Goal: Communication & Community: Ask a question

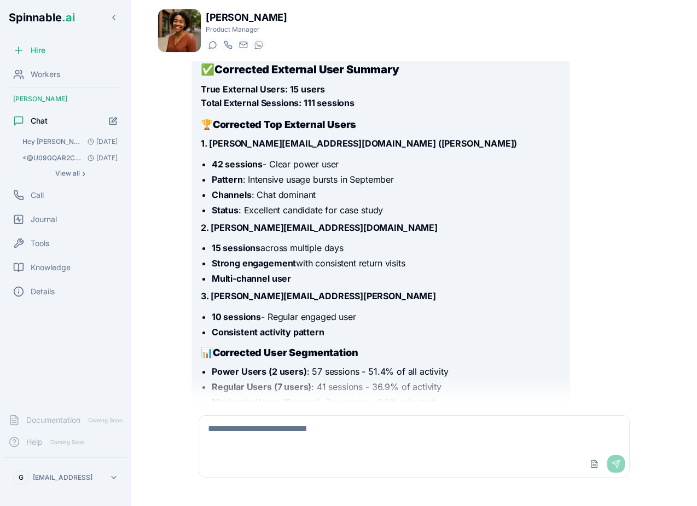
scroll to position [1802, 0]
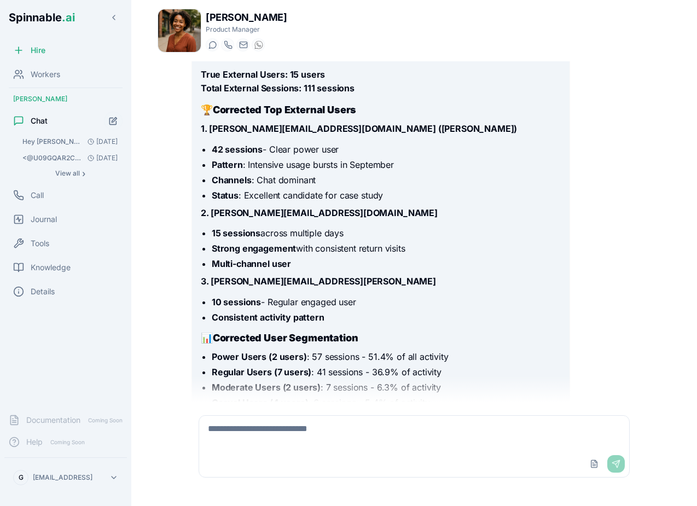
click at [287, 451] on textarea at bounding box center [414, 433] width 430 height 35
type textarea "**********"
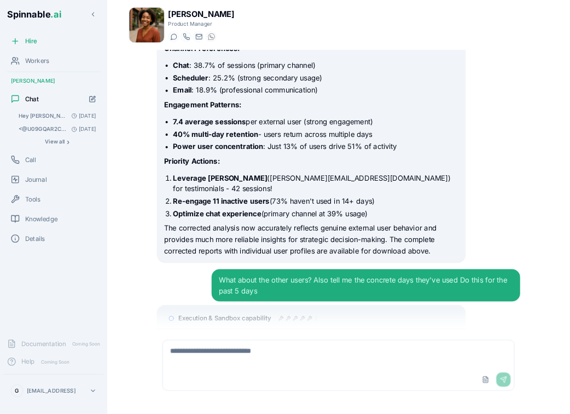
scroll to position [2242, 0]
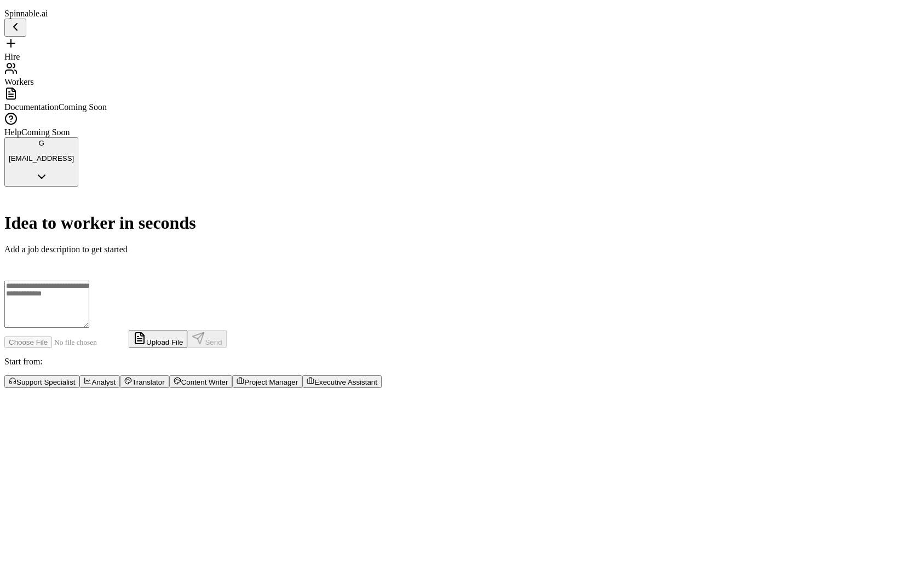
click at [89, 86] on div "Hire Workers" at bounding box center [460, 62] width 912 height 50
click at [34, 77] on span "Workers" at bounding box center [19, 81] width 30 height 9
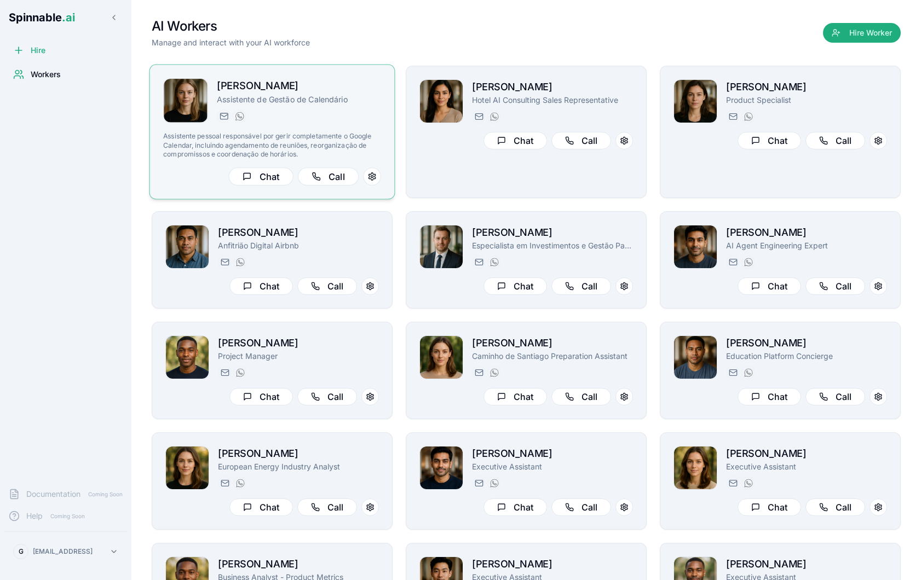
click at [370, 113] on div "[EMAIL_ADDRESS] [PHONE_NUMBER]" at bounding box center [299, 115] width 164 height 13
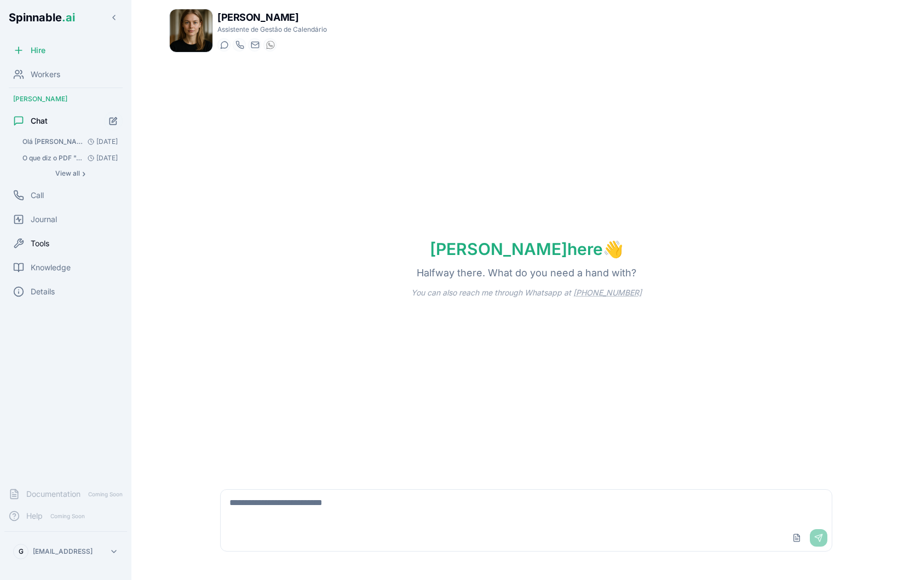
click at [65, 248] on div "Tools" at bounding box center [65, 244] width 123 height 22
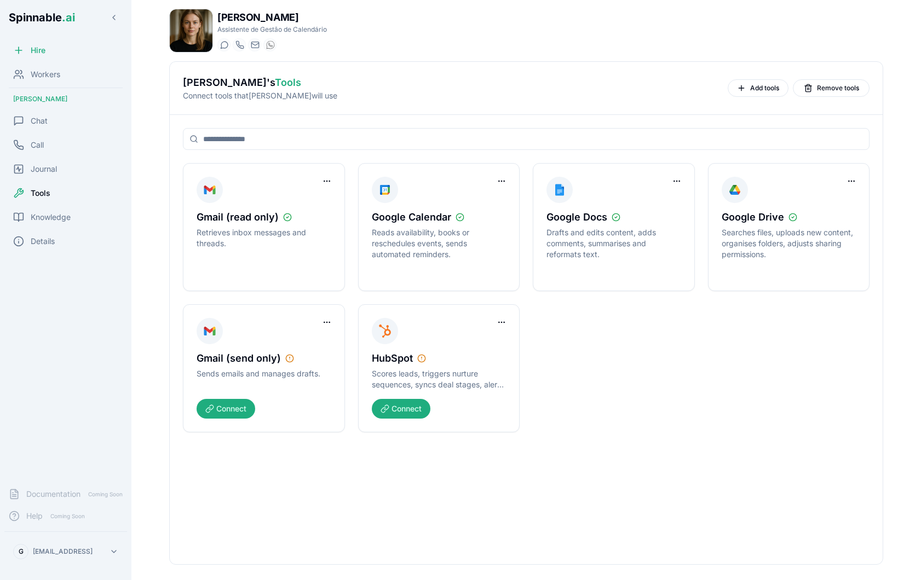
click at [760, 99] on div "[PERSON_NAME] 's Tools Connect tools that [PERSON_NAME] will use Add tools Remo…" at bounding box center [526, 88] width 686 height 26
click at [750, 90] on span "Add tools" at bounding box center [764, 88] width 29 height 9
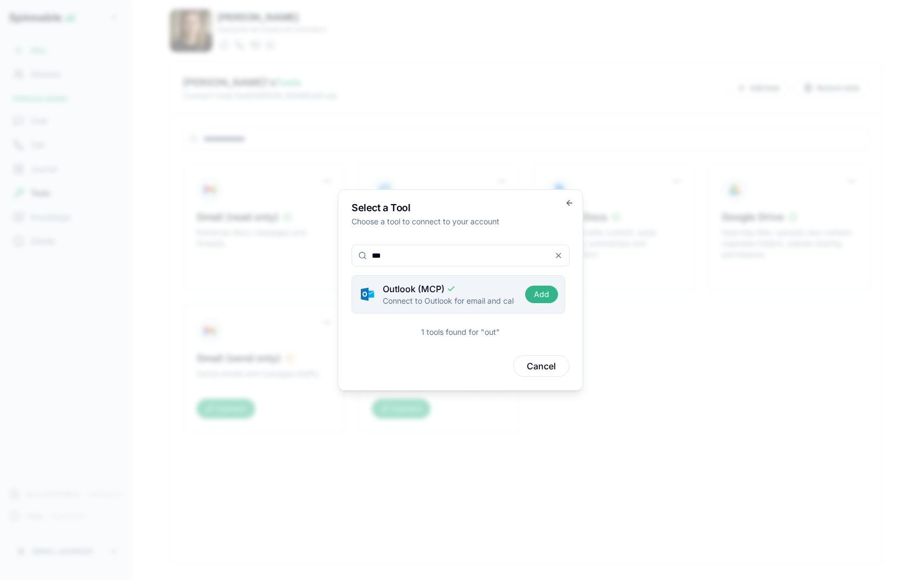
type input "***"
click at [539, 299] on button "Add" at bounding box center [541, 295] width 33 height 18
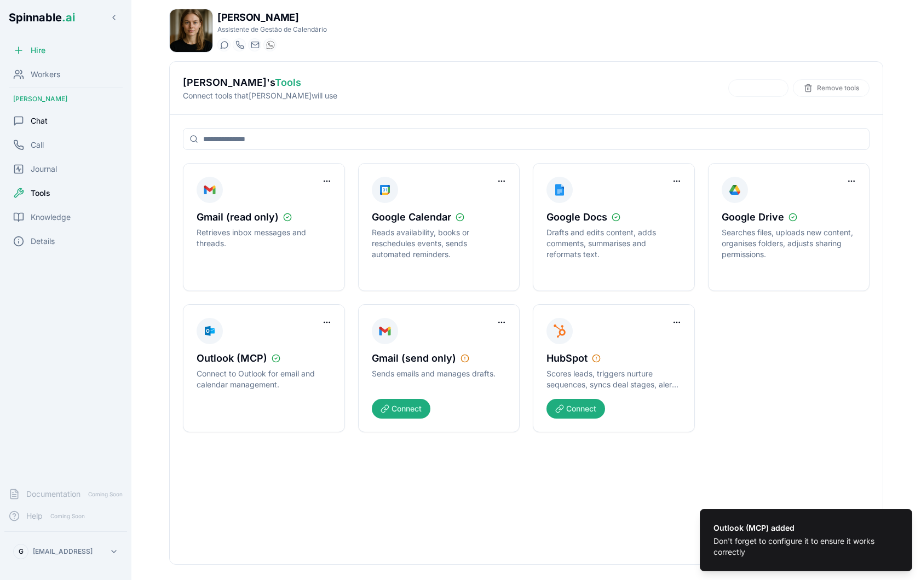
click at [55, 129] on div "Chat" at bounding box center [65, 121] width 123 height 22
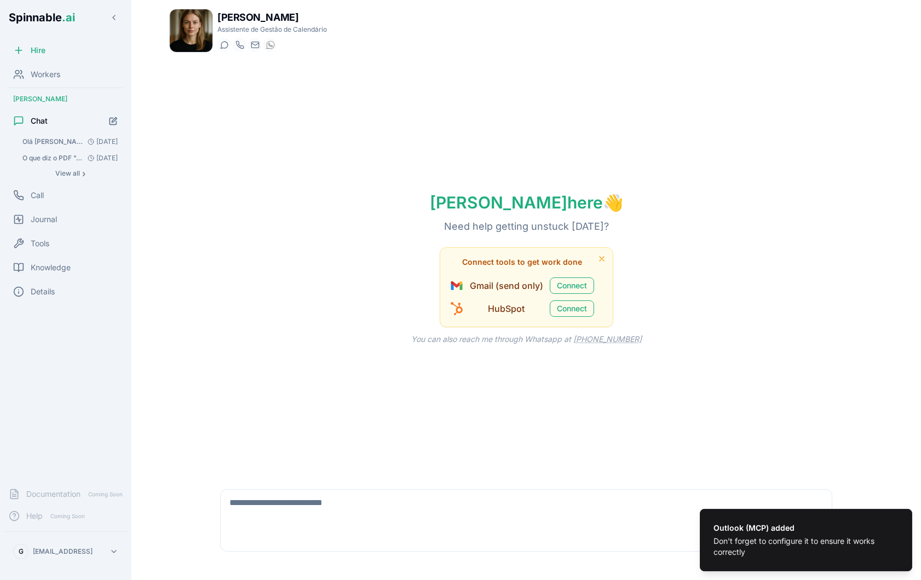
click at [302, 526] on div "Upload File Send" at bounding box center [526, 538] width 611 height 26
click at [302, 511] on textarea at bounding box center [526, 507] width 611 height 35
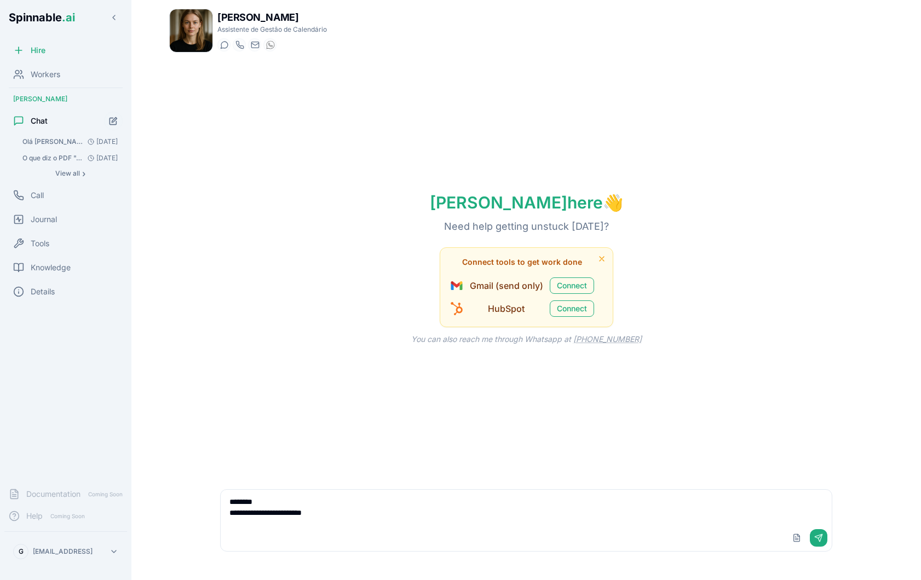
drag, startPoint x: 341, startPoint y: 512, endPoint x: 198, endPoint y: 515, distance: 142.9
click at [198, 515] on div "**********" at bounding box center [526, 520] width 714 height 89
type textarea "**********"
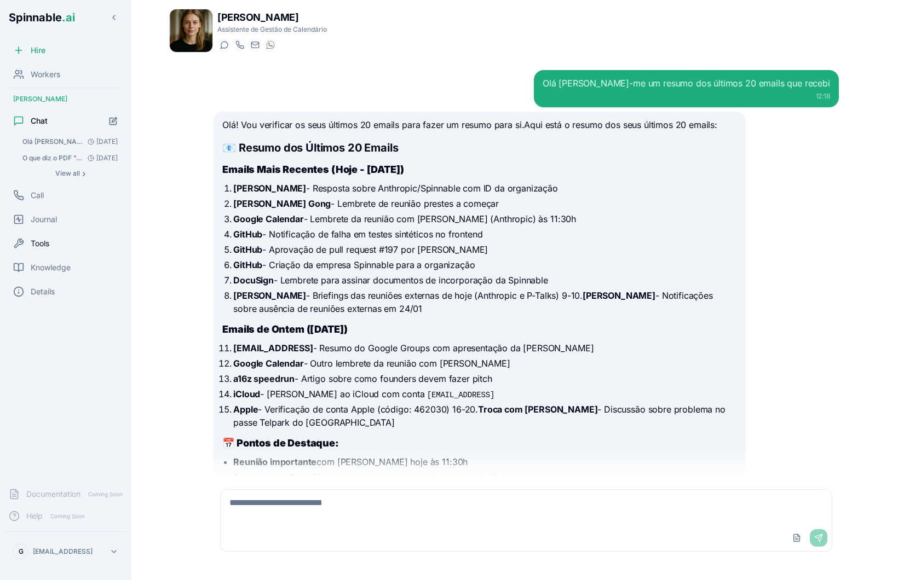
click at [83, 253] on div "Tools" at bounding box center [65, 244] width 123 height 22
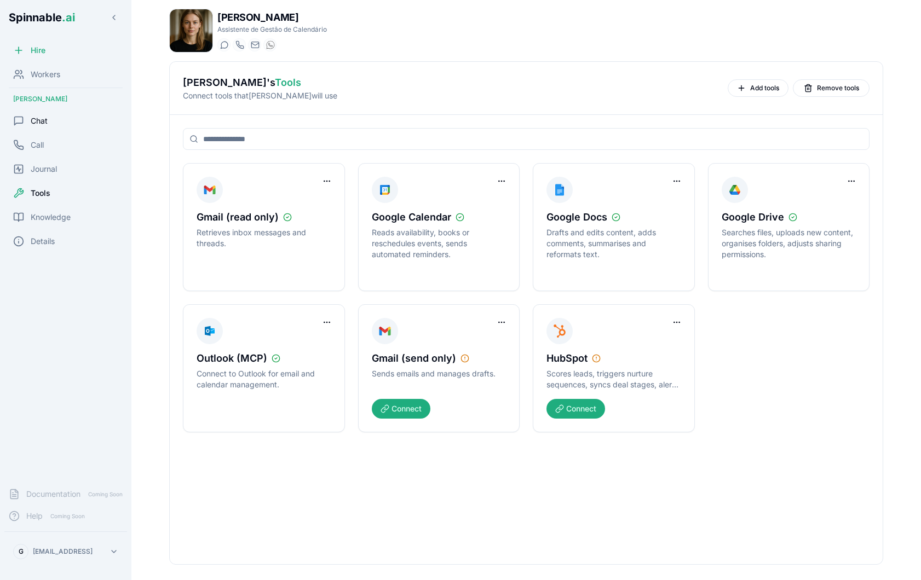
click at [58, 118] on div "Chat" at bounding box center [65, 121] width 123 height 22
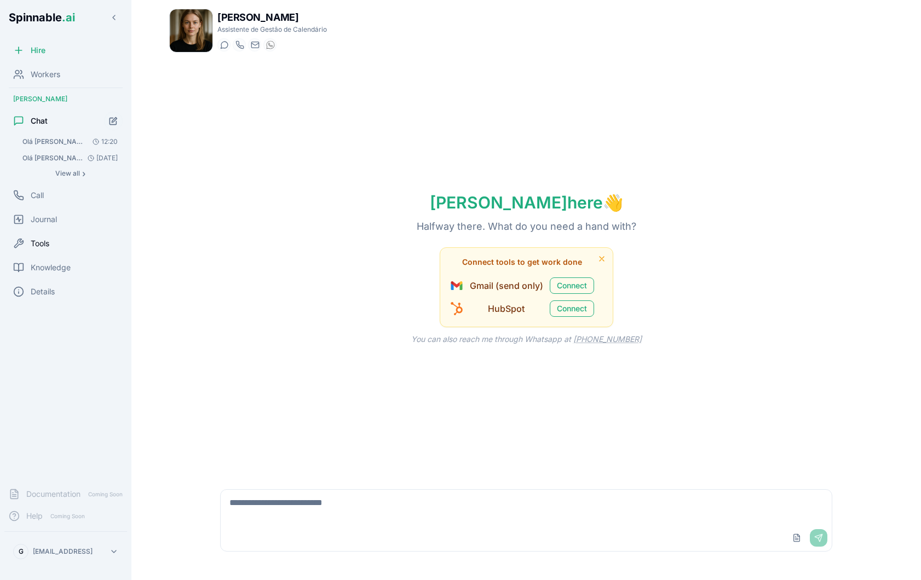
click at [43, 242] on span "Tools" at bounding box center [40, 243] width 19 height 11
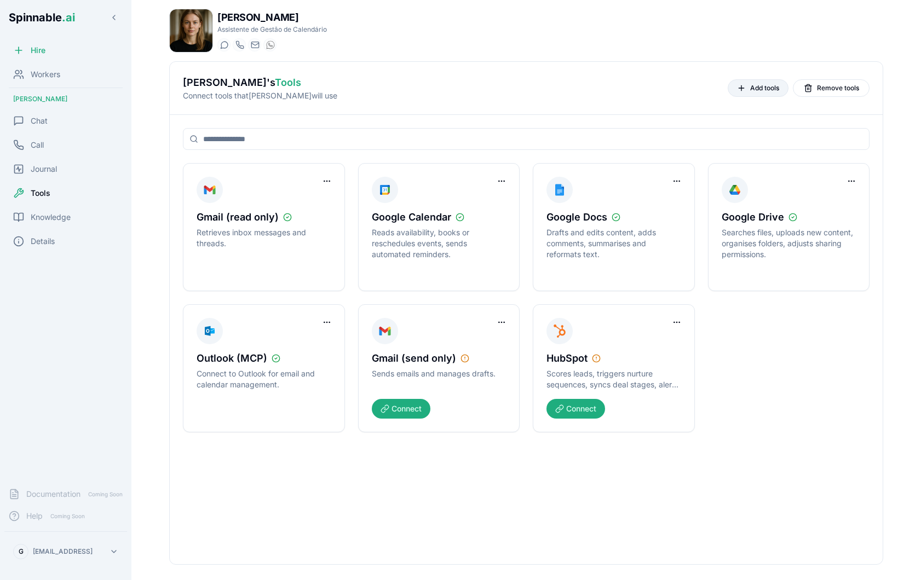
click at [763, 91] on span "Add tools" at bounding box center [764, 88] width 29 height 9
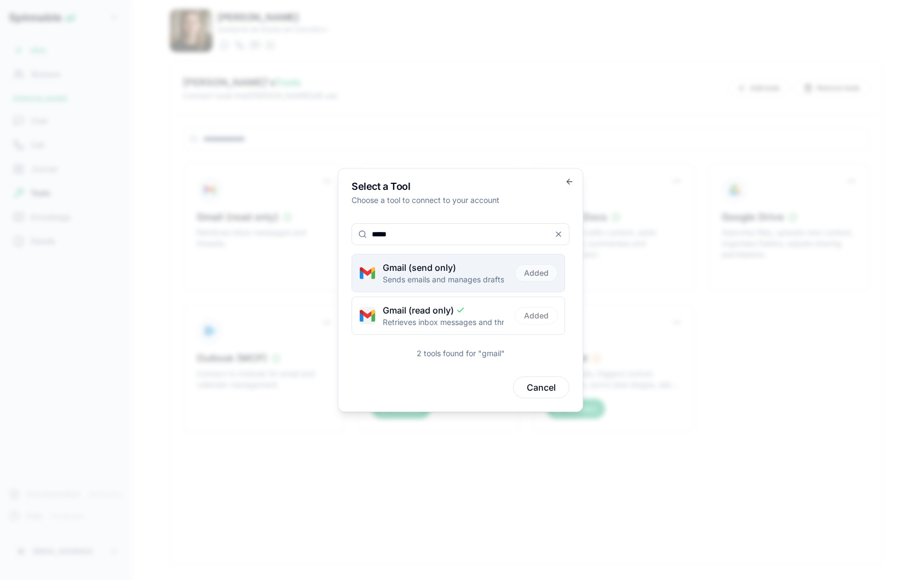
type input "*****"
click at [537, 274] on div "Gmail (send only) Sends emails and manages drafts. Added" at bounding box center [458, 273] width 199 height 24
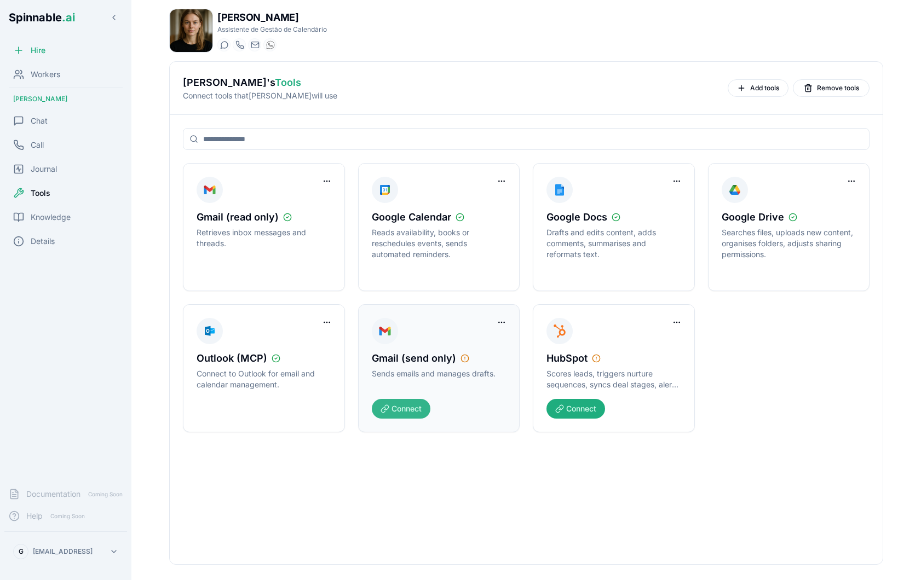
click at [411, 408] on button "Connect" at bounding box center [401, 409] width 59 height 20
click at [64, 74] on div "Workers" at bounding box center [65, 75] width 123 height 22
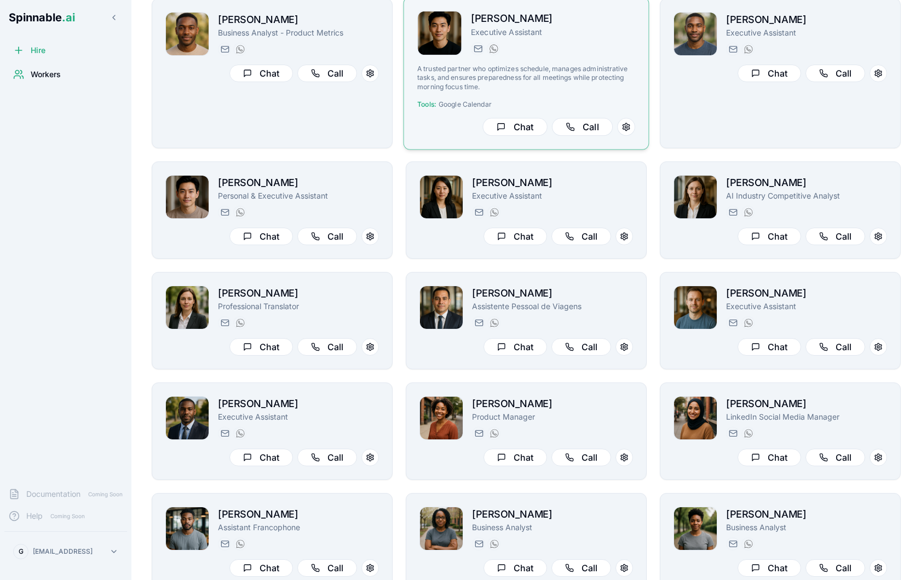
scroll to position [518, 0]
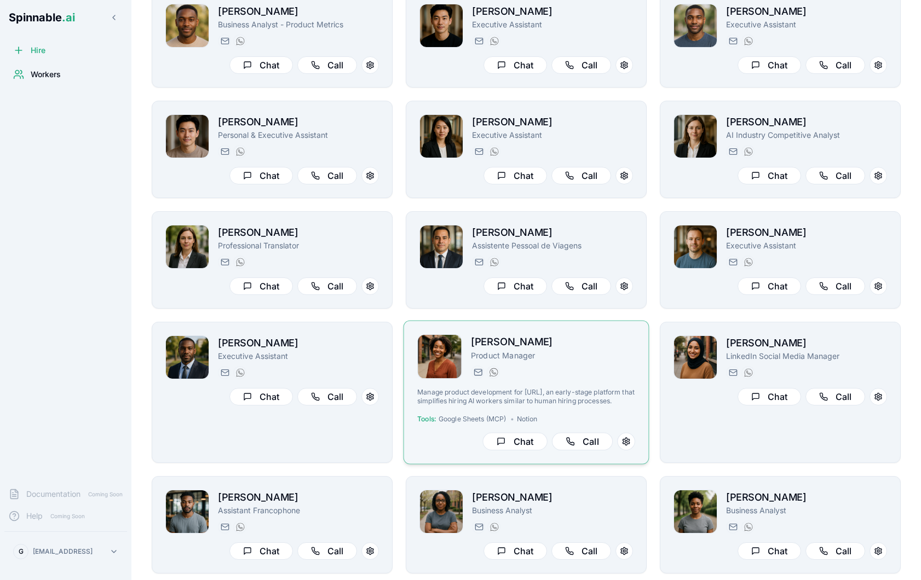
click at [600, 386] on div "[PERSON_NAME] Product Manager [PERSON_NAME][EMAIL_ADDRESS][PERSON_NAME] [PHONE_…" at bounding box center [526, 392] width 218 height 116
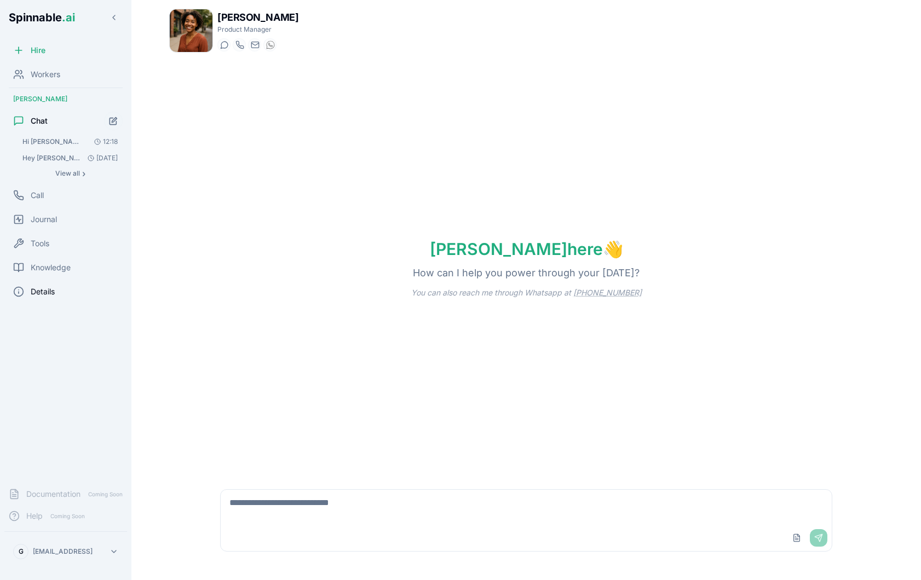
click at [61, 296] on div "Details" at bounding box center [65, 292] width 123 height 22
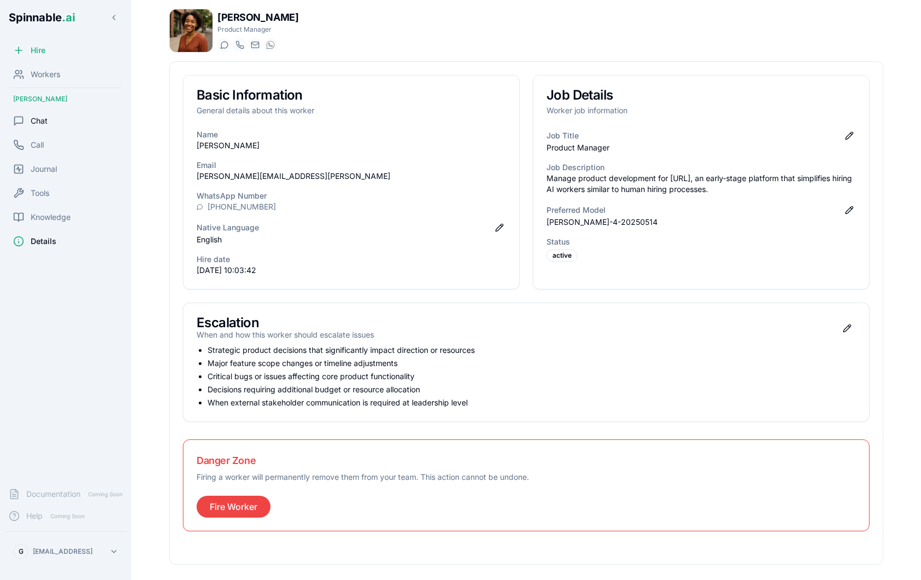
click at [45, 126] on span "Chat" at bounding box center [39, 121] width 17 height 11
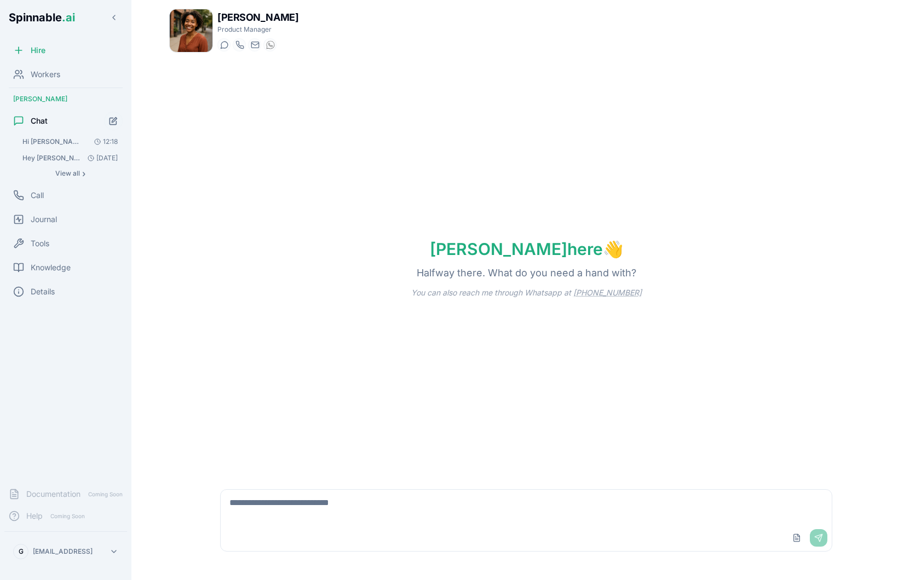
click at [59, 141] on span "Hi [PERSON_NAME], Please give me a summary of the product usage for the past 5 …" at bounding box center [53, 141] width 62 height 9
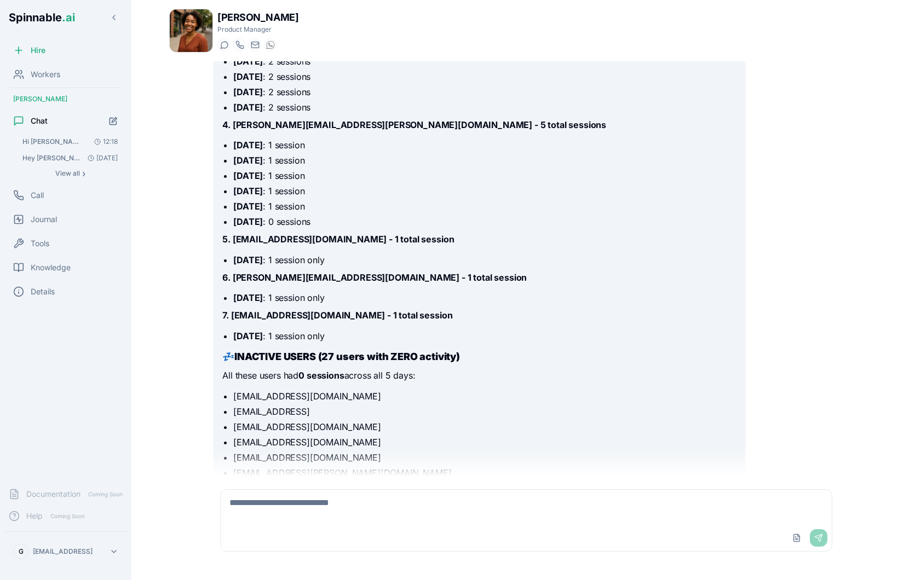
scroll to position [2722, 0]
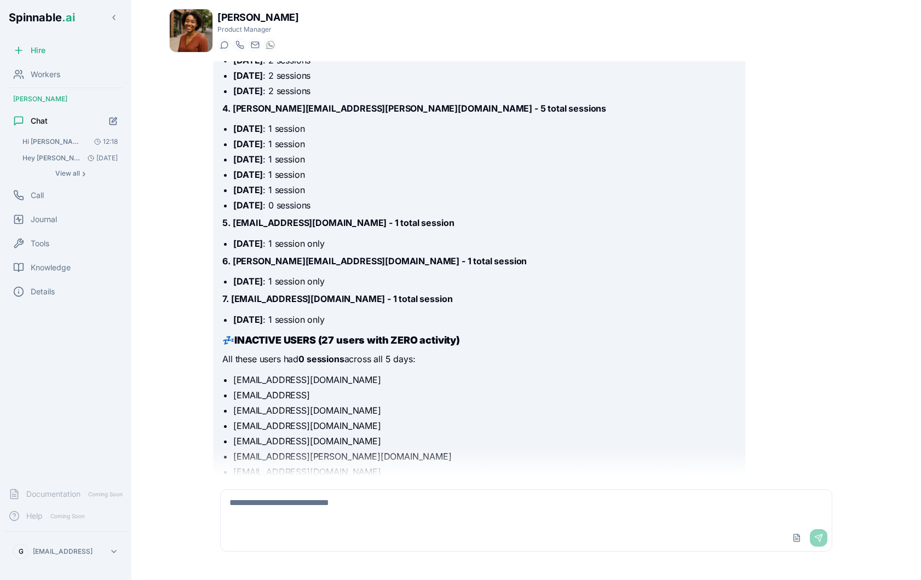
click at [318, 313] on li "[DATE] : 1 session only" at bounding box center [484, 319] width 503 height 13
click at [331, 292] on p "7. [EMAIL_ADDRESS][DOMAIN_NAME] - 1 total session" at bounding box center [479, 299] width 514 height 14
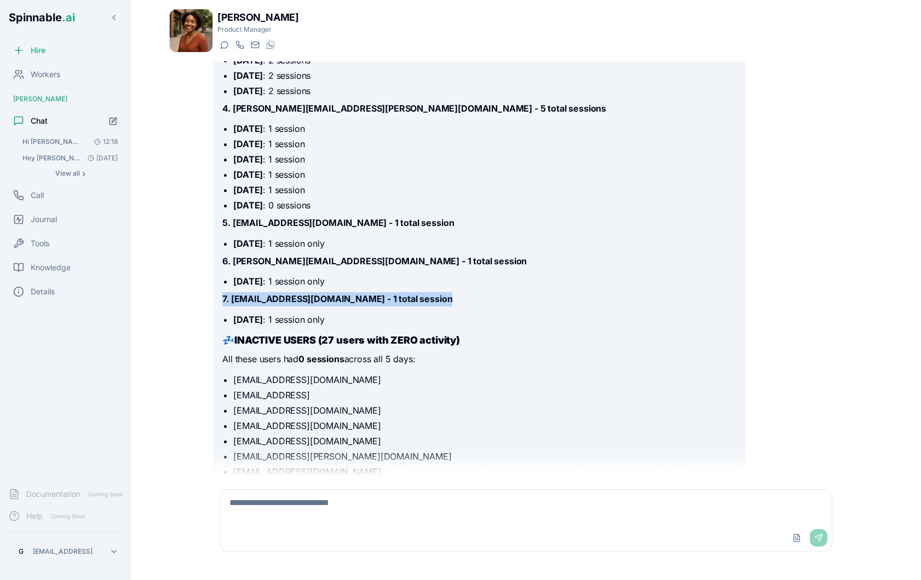
click at [331, 292] on p "7. [EMAIL_ADDRESS][DOMAIN_NAME] - 1 total session" at bounding box center [479, 299] width 514 height 14
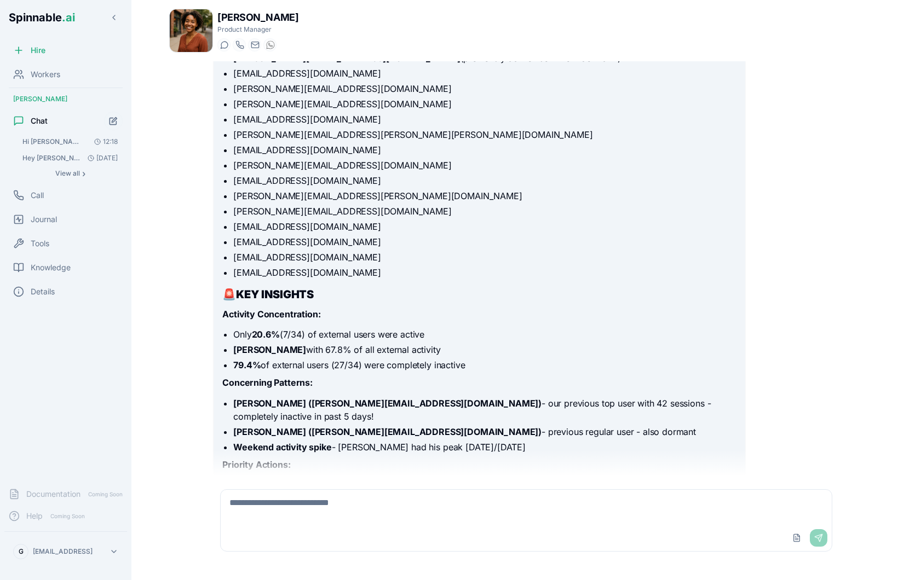
scroll to position [3314, 0]
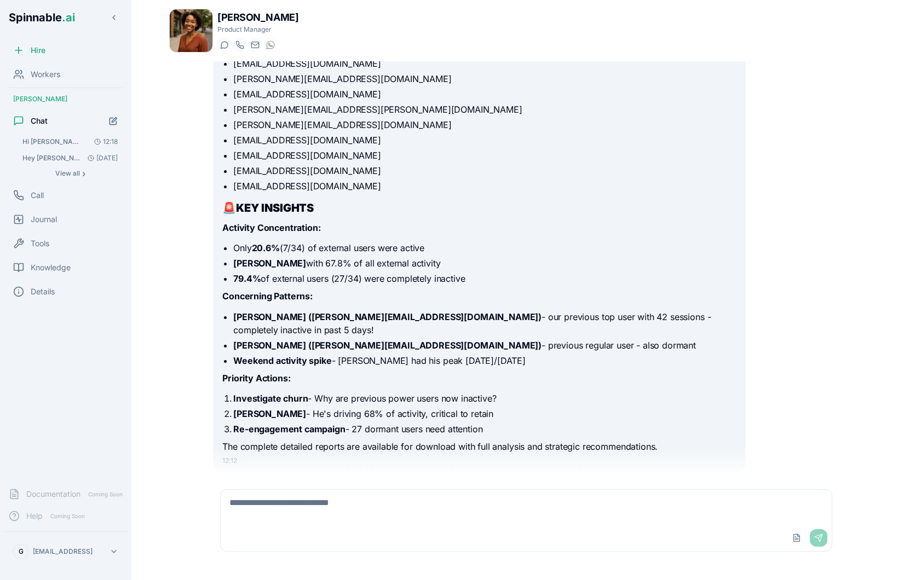
click at [334, 523] on textarea at bounding box center [526, 507] width 611 height 35
click at [343, 508] on textarea at bounding box center [526, 507] width 611 height 35
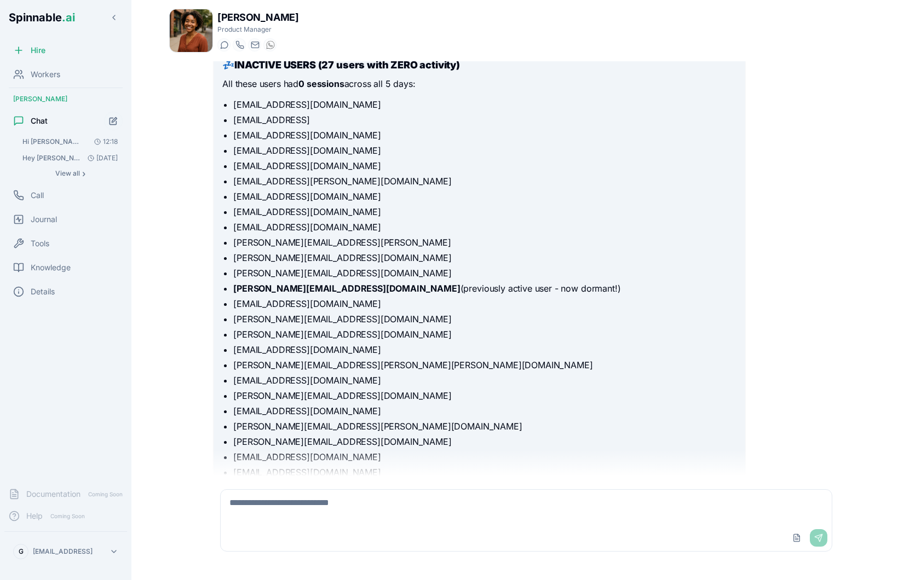
scroll to position [3124, 0]
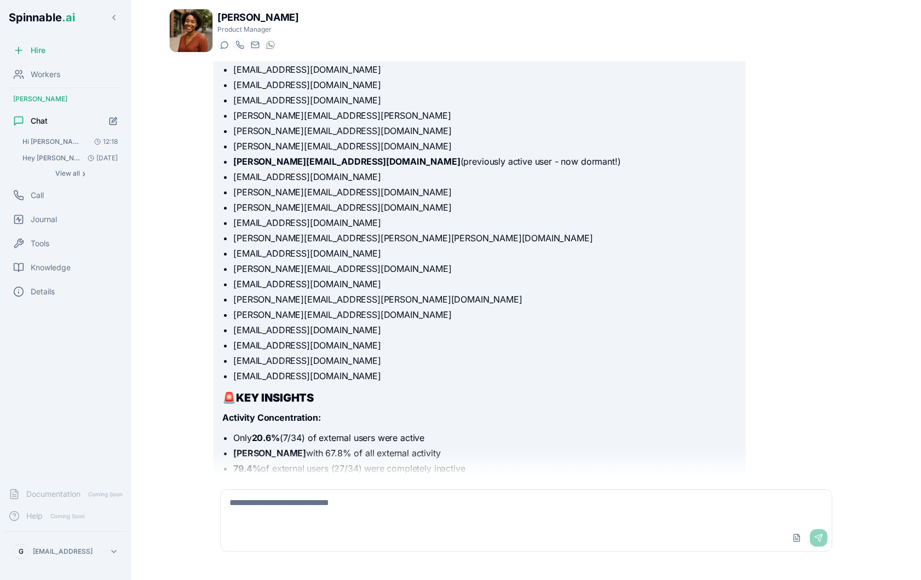
click at [303, 516] on textarea at bounding box center [526, 507] width 611 height 35
type textarea "**********"
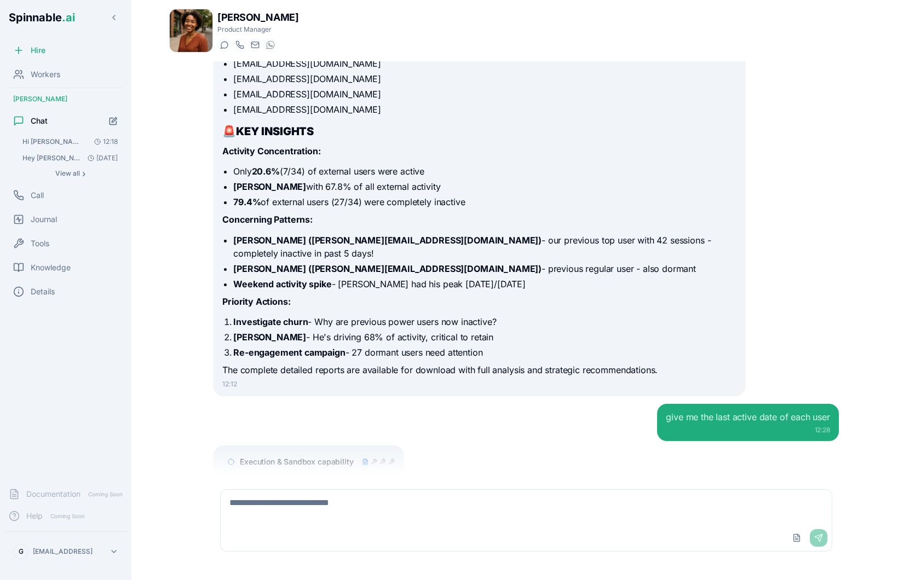
scroll to position [3417, 0]
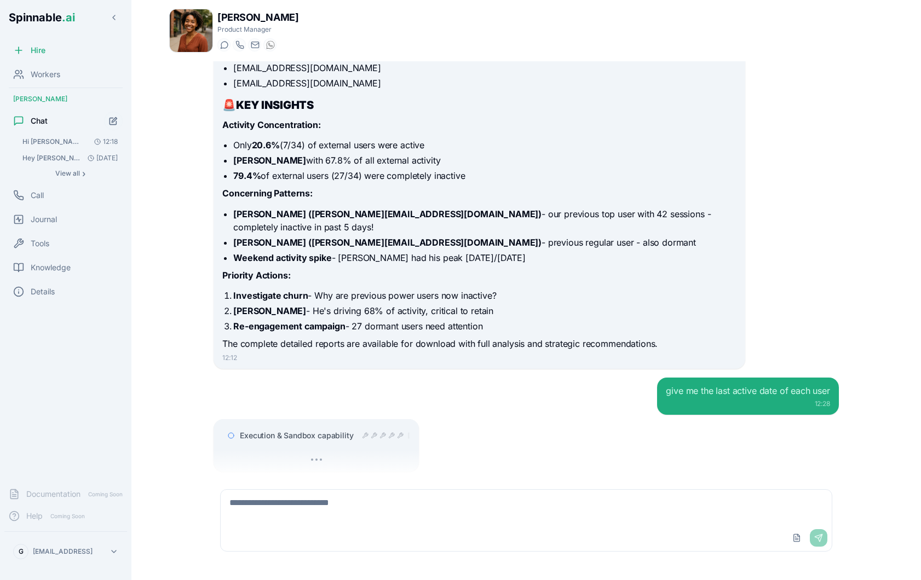
click at [331, 430] on span "Execution & Sandbox capability" at bounding box center [296, 435] width 113 height 11
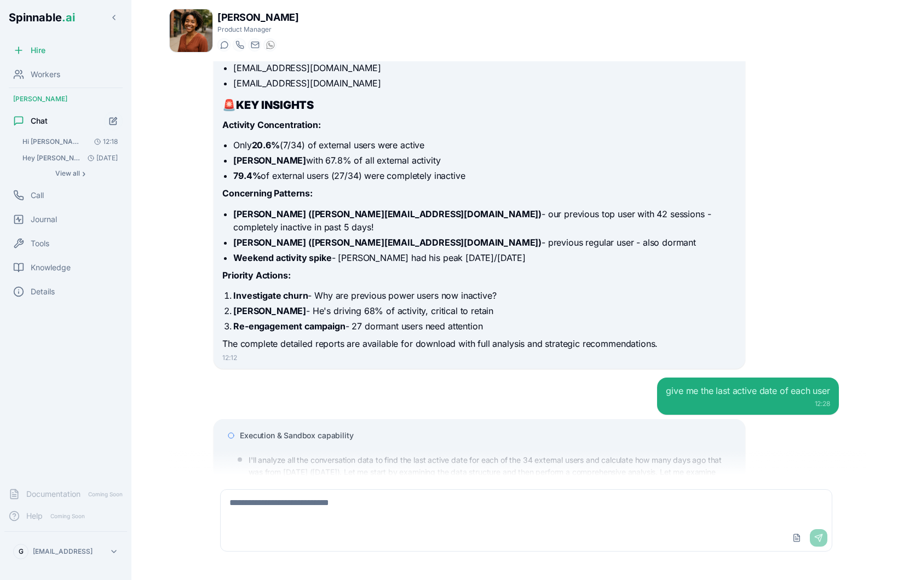
scroll to position [3688, 0]
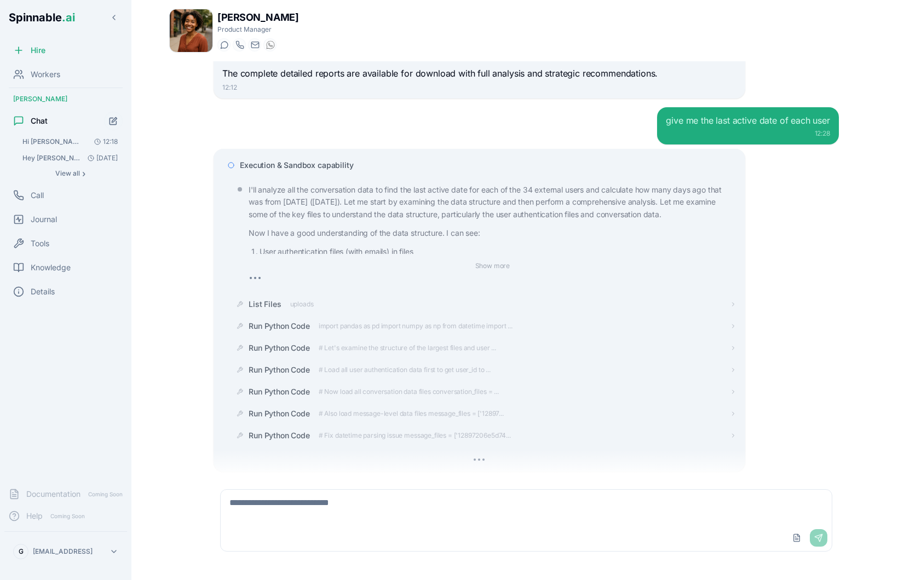
click at [304, 160] on span "Execution & Sandbox capability" at bounding box center [296, 165] width 113 height 11
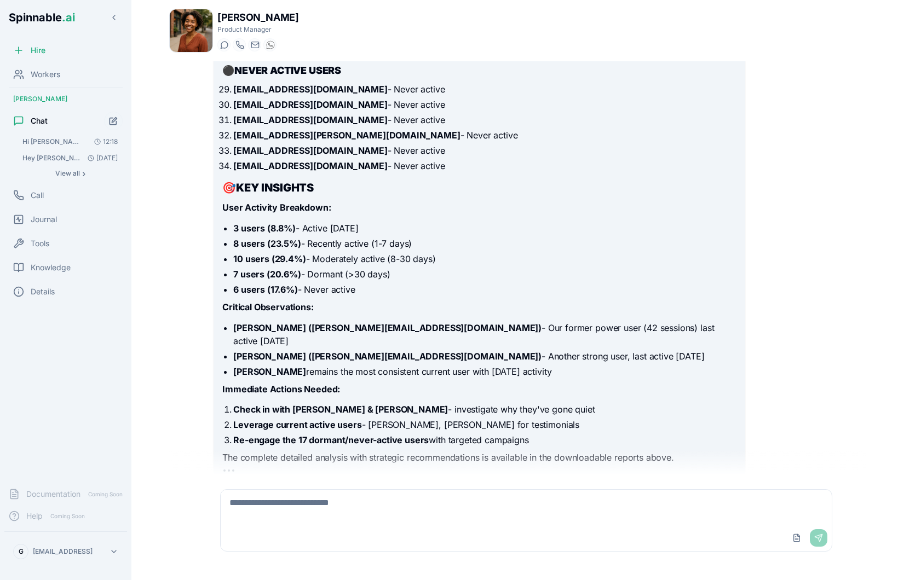
scroll to position [4375, 0]
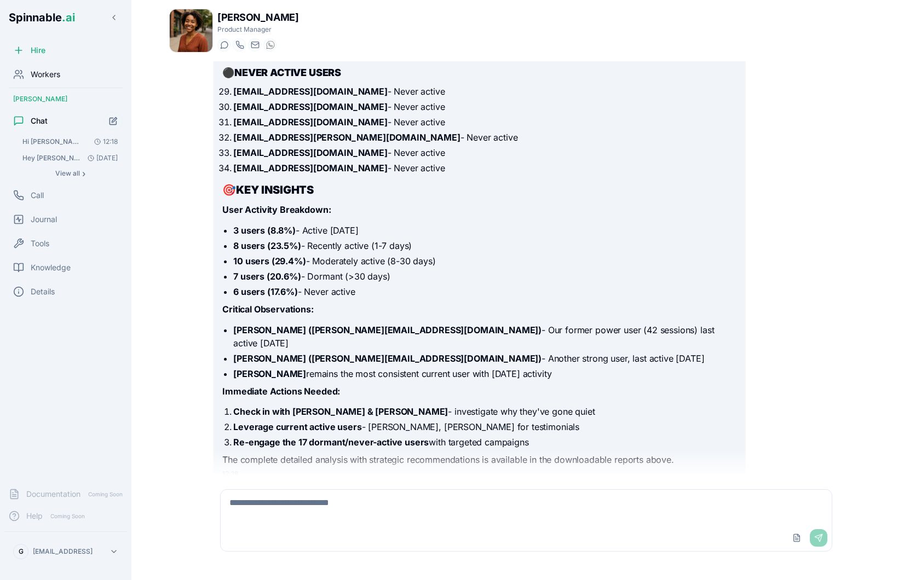
click at [57, 73] on span "Workers" at bounding box center [46, 74] width 30 height 11
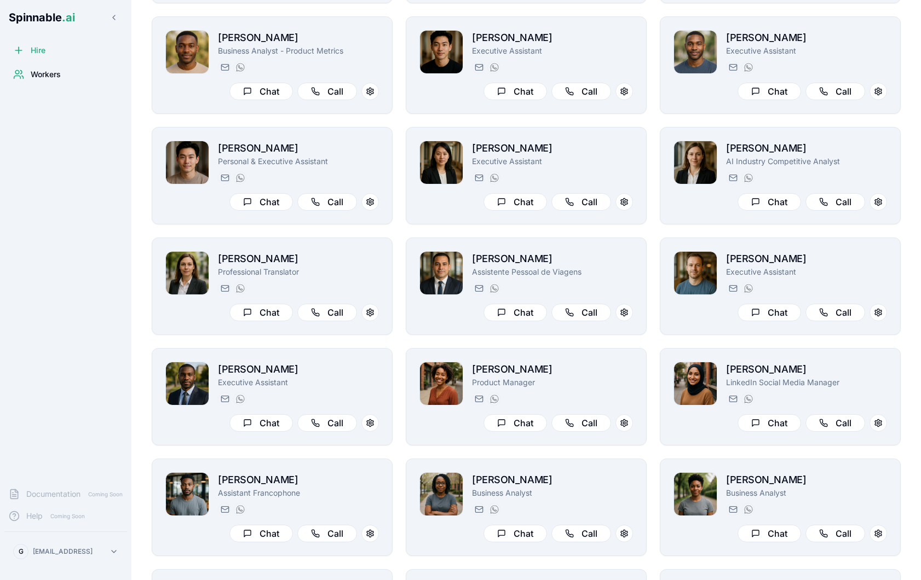
scroll to position [514, 0]
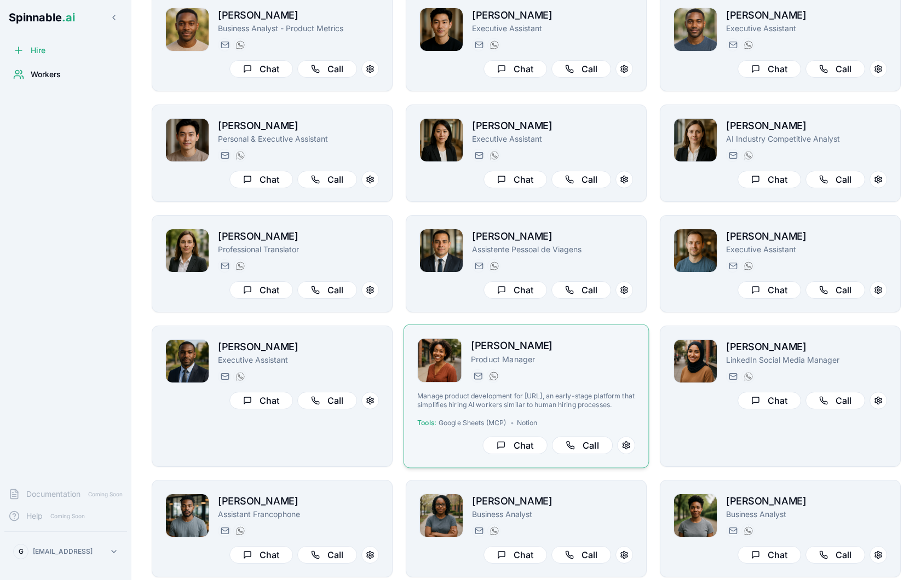
click at [556, 388] on div "[PERSON_NAME] Product Manager [PERSON_NAME][EMAIL_ADDRESS][PERSON_NAME] [PHONE_…" at bounding box center [526, 396] width 218 height 116
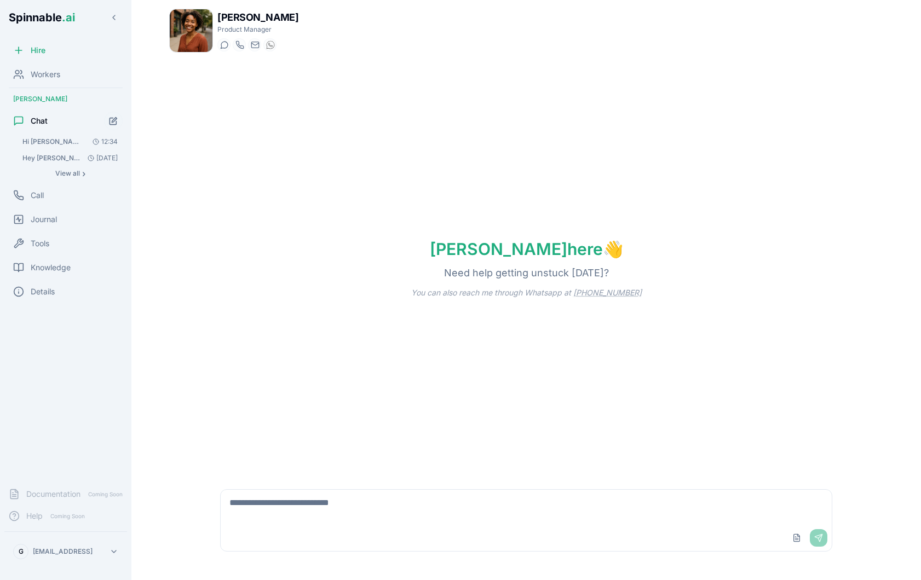
click at [71, 141] on span "Hi [PERSON_NAME], Please give me a summary of the product usage for the past 5 …" at bounding box center [53, 141] width 62 height 9
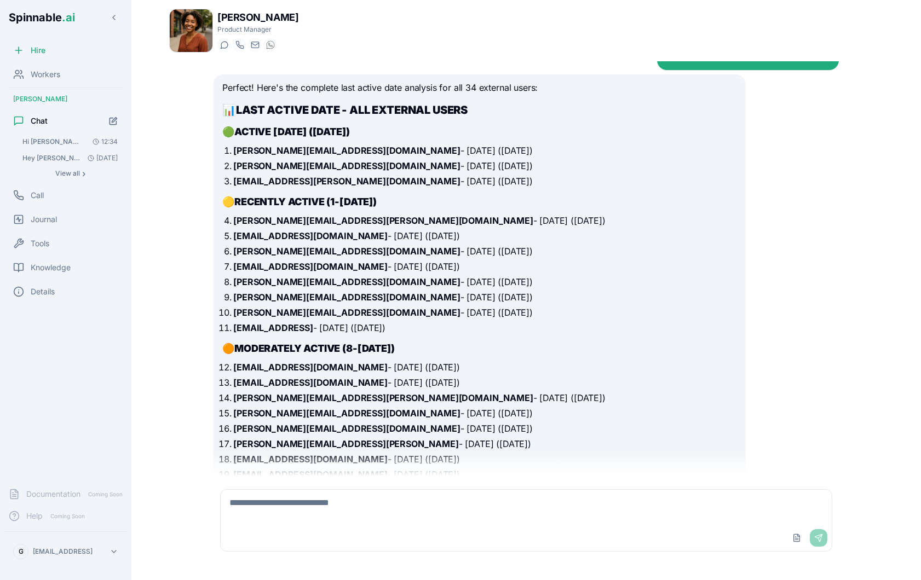
scroll to position [3778, 0]
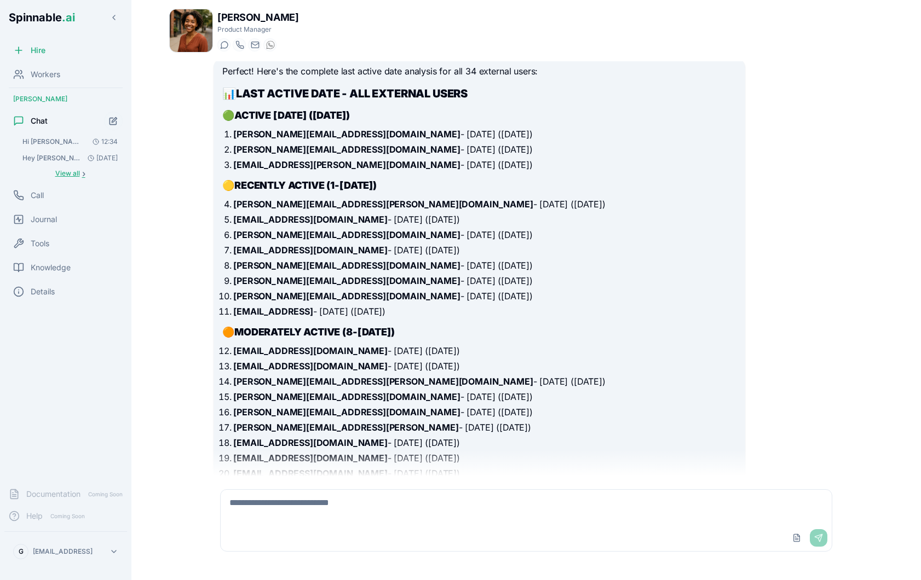
click at [82, 176] on span "›" at bounding box center [83, 173] width 3 height 9
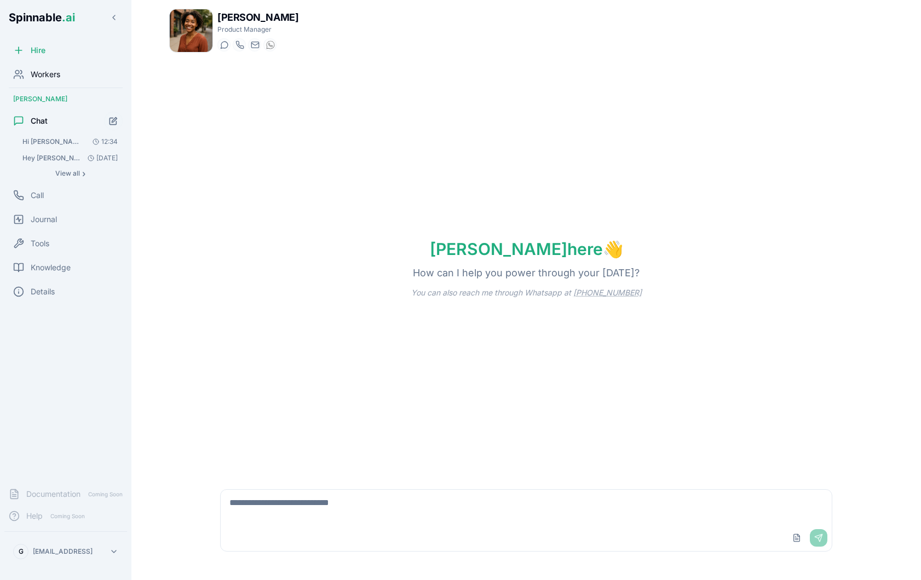
click at [59, 76] on span "Workers" at bounding box center [46, 74] width 30 height 11
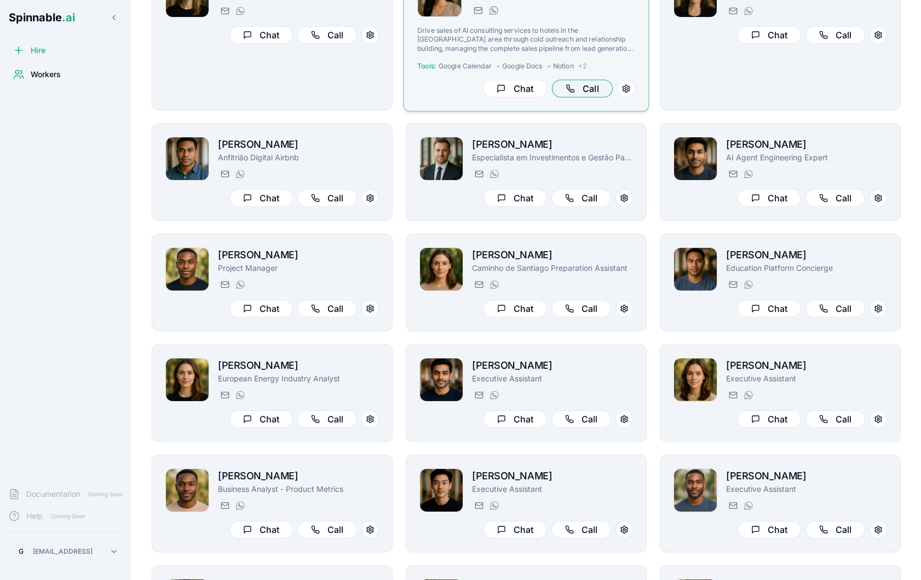
scroll to position [107, 0]
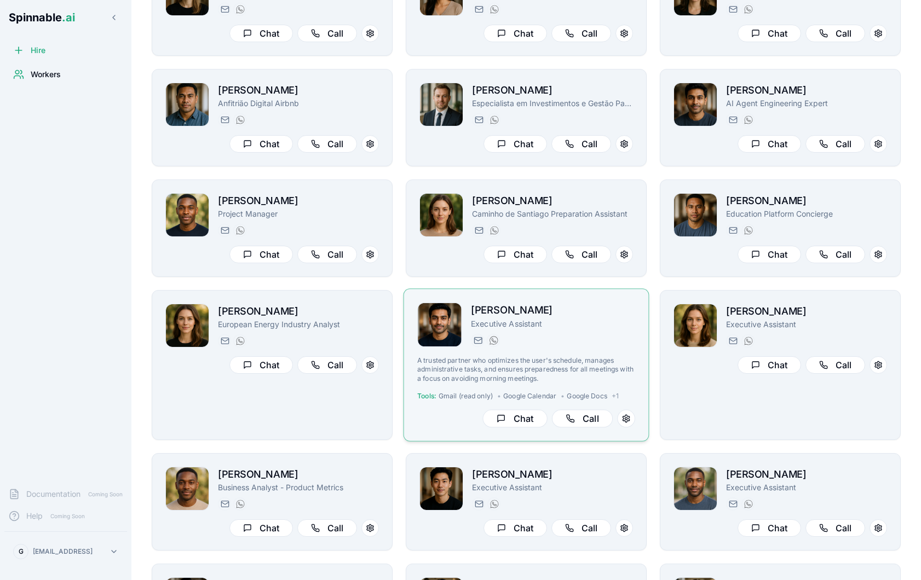
click at [603, 347] on div "[EMAIL_ADDRESS][PERSON_NAME] [PHONE_NUMBER]" at bounding box center [553, 340] width 164 height 13
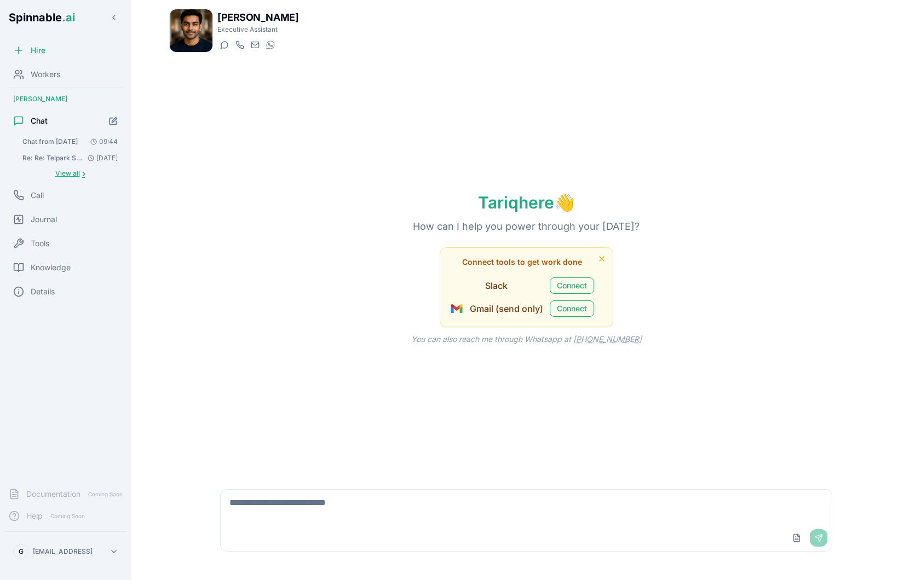
click at [75, 174] on span "View all" at bounding box center [67, 173] width 25 height 9
click at [70, 79] on div "Workers" at bounding box center [65, 75] width 123 height 22
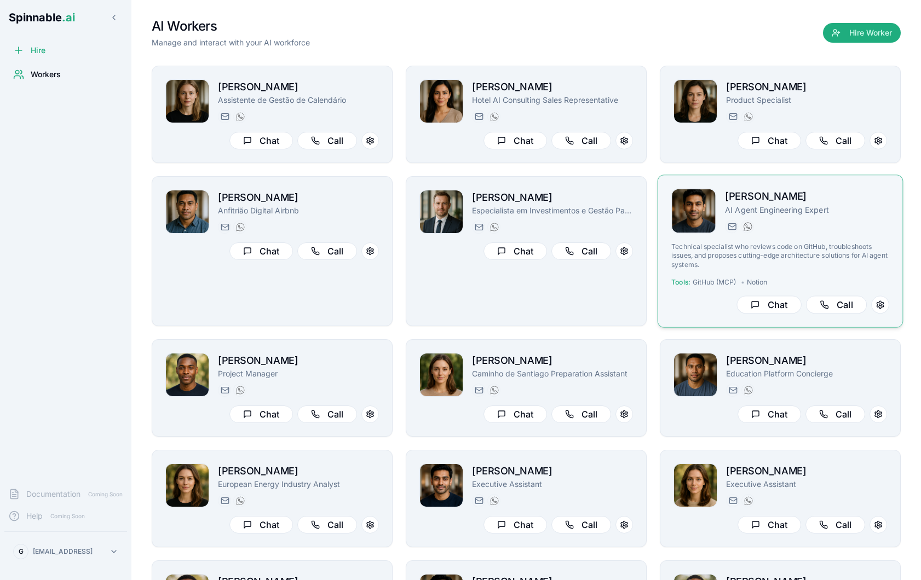
click at [734, 257] on p "Technical specialist who reviews code on GitHub, troubleshoots issues, and prop…" at bounding box center [780, 256] width 218 height 27
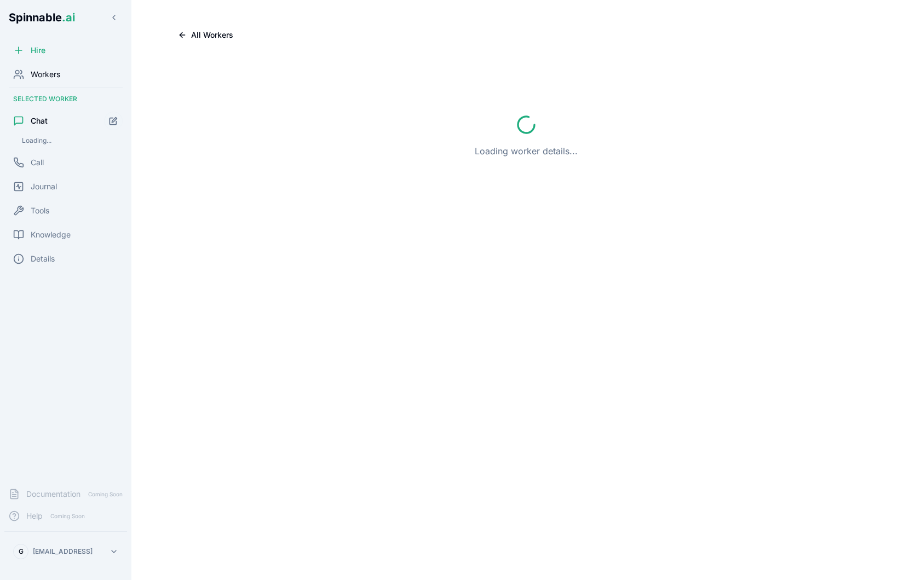
click at [55, 80] on div "Workers" at bounding box center [65, 75] width 123 height 22
